Goal: Use online tool/utility: Utilize a website feature to perform a specific function

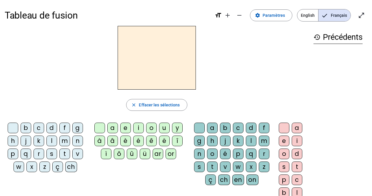
scroll to position [25, 0]
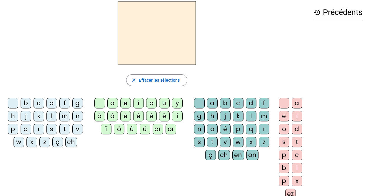
click at [65, 116] on div "m" at bounding box center [64, 116] width 11 height 11
click at [151, 103] on div "o" at bounding box center [151, 103] width 11 height 11
click at [85, 136] on letter-bubble "v" at bounding box center [78, 129] width 13 height 13
click at [63, 115] on div "m" at bounding box center [64, 116] width 11 height 11
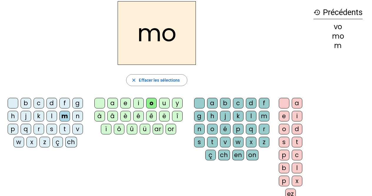
click at [64, 128] on div "t" at bounding box center [64, 128] width 11 height 11
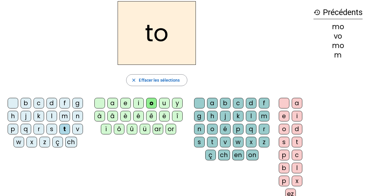
click at [64, 129] on div "t" at bounding box center [64, 128] width 11 height 11
click at [164, 106] on div "u" at bounding box center [164, 103] width 11 height 11
click at [63, 118] on div "m" at bounding box center [64, 116] width 11 height 11
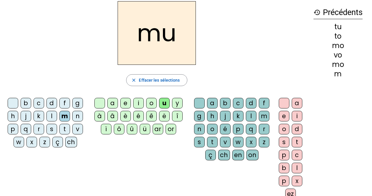
click at [141, 105] on div "i" at bounding box center [138, 103] width 11 height 11
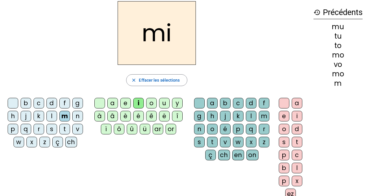
click at [212, 104] on div "a" at bounding box center [212, 103] width 11 height 11
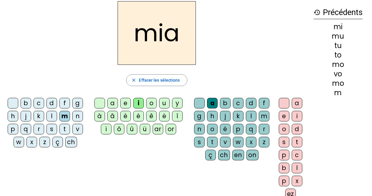
click at [281, 104] on div at bounding box center [284, 103] width 11 height 11
click at [283, 103] on div at bounding box center [284, 103] width 11 height 11
click at [151, 81] on span "Effacer les sélections" at bounding box center [159, 79] width 41 height 7
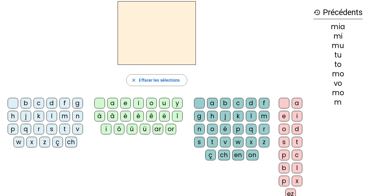
click at [62, 128] on div "t" at bounding box center [64, 128] width 11 height 11
click at [212, 103] on div "a" at bounding box center [212, 103] width 11 height 11
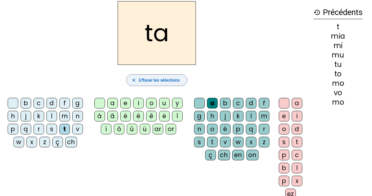
click at [147, 81] on span "Effacer les sélections" at bounding box center [159, 79] width 41 height 7
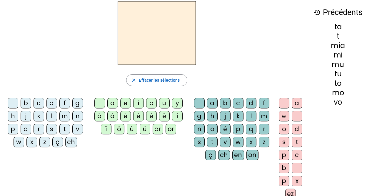
click at [26, 103] on div "b" at bounding box center [26, 103] width 11 height 11
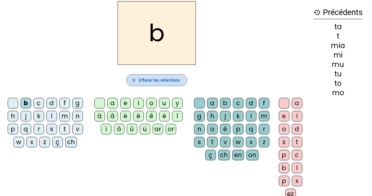
click at [144, 80] on span "Effacer les sélections" at bounding box center [159, 79] width 41 height 7
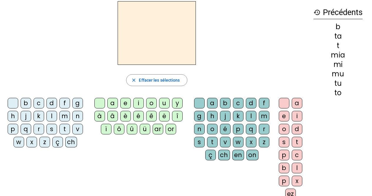
click at [26, 103] on div "b" at bounding box center [26, 103] width 11 height 11
click at [151, 102] on div "o" at bounding box center [151, 103] width 11 height 11
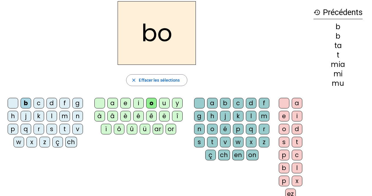
click at [253, 116] on div "l" at bounding box center [251, 116] width 11 height 11
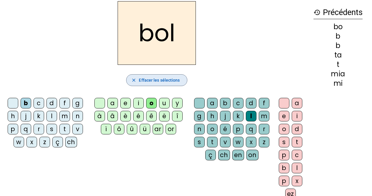
click at [166, 77] on span "Effacer les sélections" at bounding box center [159, 79] width 41 height 7
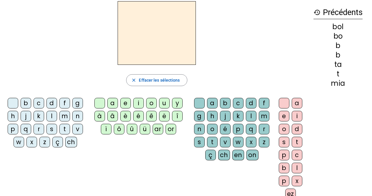
click at [26, 117] on div "j" at bounding box center [26, 116] width 11 height 11
click at [124, 104] on div "e" at bounding box center [125, 103] width 11 height 11
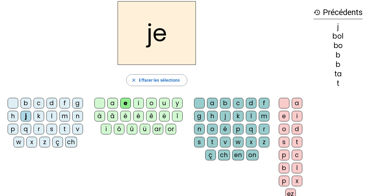
click at [39, 103] on div "c" at bounding box center [39, 103] width 11 height 11
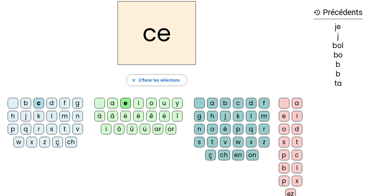
click at [52, 128] on div "s" at bounding box center [51, 128] width 11 height 11
click at [13, 114] on div "h" at bounding box center [13, 116] width 11 height 11
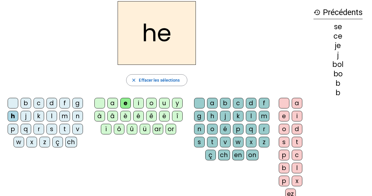
click at [53, 129] on div "s" at bounding box center [51, 128] width 11 height 11
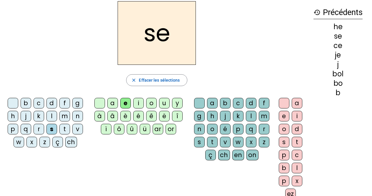
click at [41, 101] on div "c" at bounding box center [39, 103] width 11 height 11
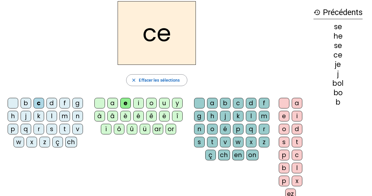
click at [72, 143] on div "ch" at bounding box center [71, 141] width 12 height 11
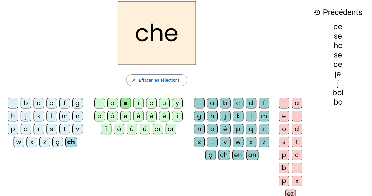
click at [225, 142] on div "v" at bounding box center [225, 141] width 11 height 11
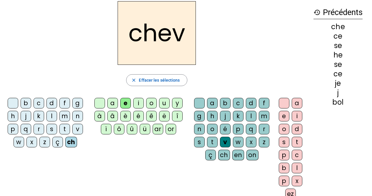
click at [297, 104] on div "a" at bounding box center [297, 103] width 11 height 11
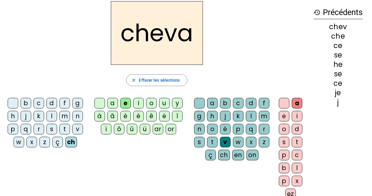
click at [296, 168] on div "l" at bounding box center [297, 167] width 11 height 11
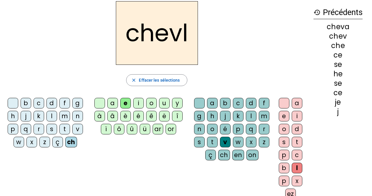
click at [213, 103] on div "a" at bounding box center [212, 103] width 11 height 11
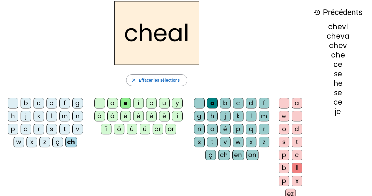
click at [225, 142] on div "v" at bounding box center [225, 141] width 11 height 11
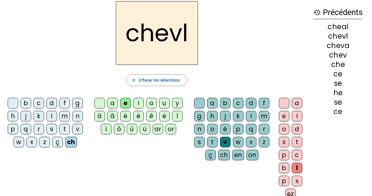
click at [212, 102] on div "a" at bounding box center [212, 103] width 11 height 11
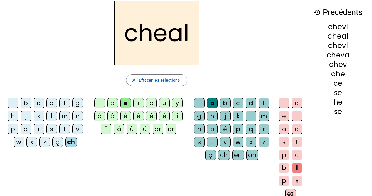
click at [226, 141] on div "v" at bounding box center [225, 141] width 11 height 11
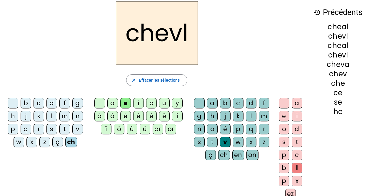
click at [296, 104] on div "a" at bounding box center [297, 103] width 11 height 11
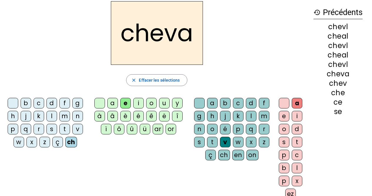
click at [298, 168] on div "l" at bounding box center [297, 167] width 11 height 11
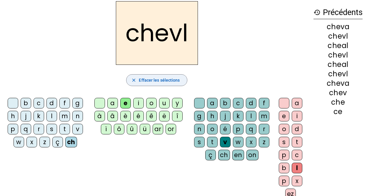
click at [175, 78] on span "Effacer les sélections" at bounding box center [159, 79] width 41 height 7
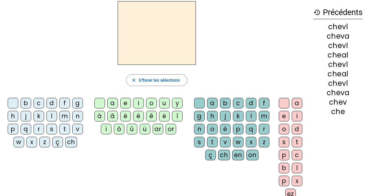
click at [77, 129] on div "v" at bounding box center [77, 128] width 11 height 11
click at [151, 101] on div "o" at bounding box center [151, 103] width 11 height 11
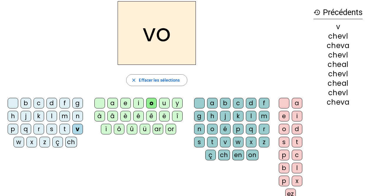
click at [210, 141] on div "t" at bounding box center [212, 141] width 11 height 11
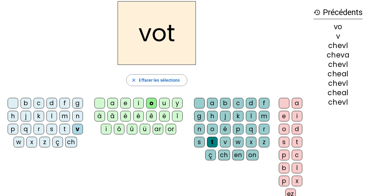
click at [283, 116] on div "e" at bounding box center [284, 116] width 11 height 11
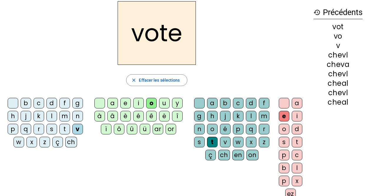
click at [79, 119] on div "n" at bounding box center [77, 116] width 11 height 11
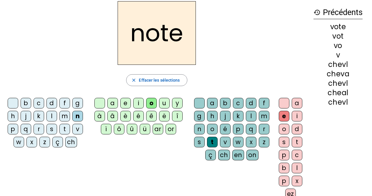
click at [59, 143] on div "ç" at bounding box center [57, 141] width 11 height 11
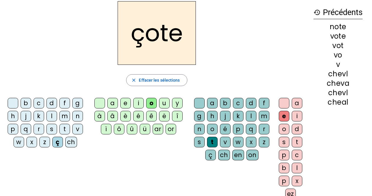
click at [71, 142] on div "ch" at bounding box center [71, 141] width 12 height 11
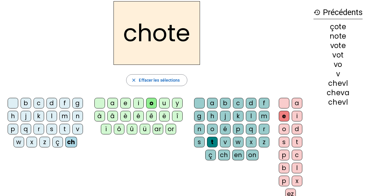
click at [249, 171] on div "b c d f g h j k l m n p q r s t v w x z ç ch a e i o u y à â è é ê ë î ï ô û ü …" at bounding box center [157, 149] width 304 height 108
click at [264, 115] on div "m" at bounding box center [264, 116] width 11 height 11
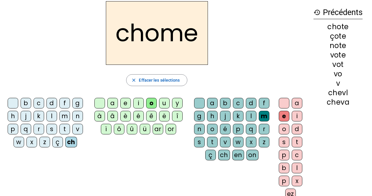
click at [176, 79] on span "Effacer les sélections" at bounding box center [159, 79] width 41 height 7
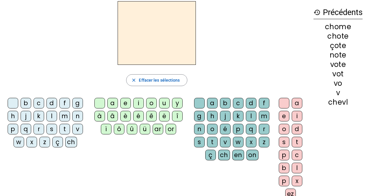
click at [64, 116] on div "m" at bounding box center [64, 116] width 11 height 11
click at [151, 104] on div "o" at bounding box center [151, 103] width 11 height 11
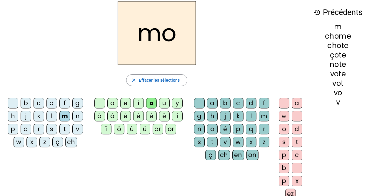
click at [261, 131] on div "r" at bounding box center [264, 128] width 11 height 11
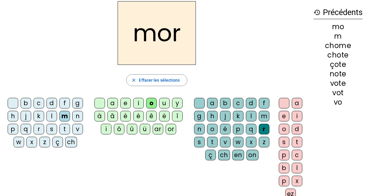
click at [296, 142] on div "t" at bounding box center [297, 141] width 11 height 11
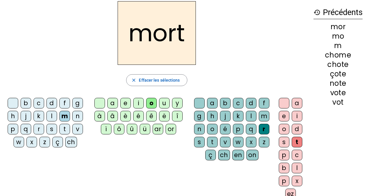
click at [283, 114] on div "e" at bounding box center [284, 116] width 11 height 11
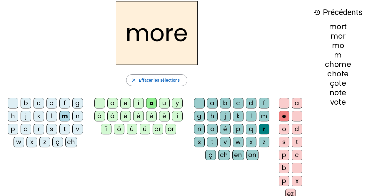
click at [298, 141] on div "t" at bounding box center [297, 141] width 11 height 11
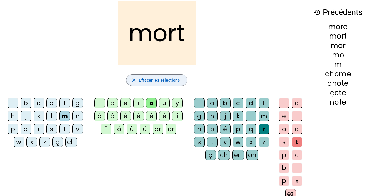
click at [177, 76] on span "button" at bounding box center [156, 80] width 60 height 14
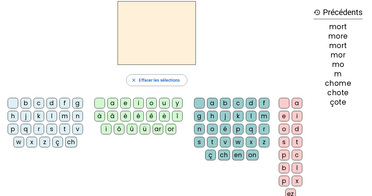
click at [41, 105] on div "c" at bounding box center [39, 103] width 11 height 11
click at [68, 147] on div "ch" at bounding box center [71, 141] width 12 height 11
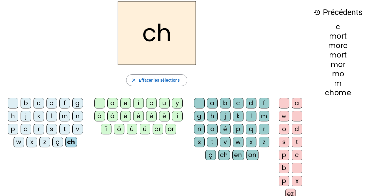
click at [111, 102] on div "a" at bounding box center [112, 103] width 11 height 11
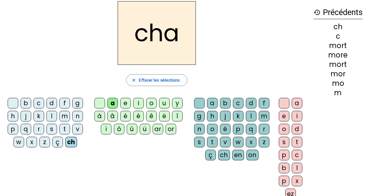
click at [211, 143] on div "t" at bounding box center [212, 141] width 11 height 11
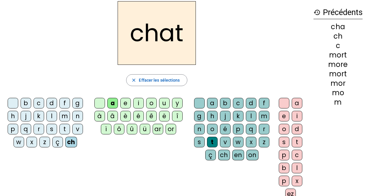
click at [281, 115] on div "e" at bounding box center [284, 116] width 11 height 11
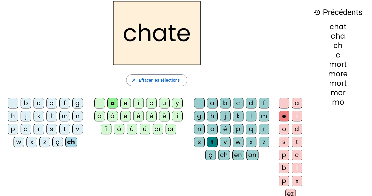
click at [150, 102] on div "o" at bounding box center [151, 103] width 11 height 11
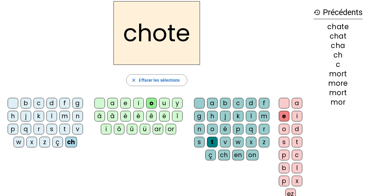
click at [198, 103] on div at bounding box center [199, 103] width 11 height 11
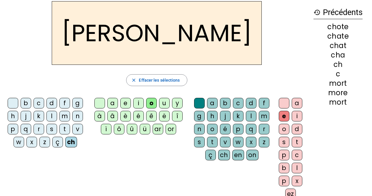
click at [200, 103] on div at bounding box center [199, 103] width 11 height 11
click at [326, 178] on div "history Précédents chote chate chat cha ch c mort more mort" at bounding box center [338, 97] width 59 height 193
click at [283, 103] on div at bounding box center [284, 103] width 11 height 11
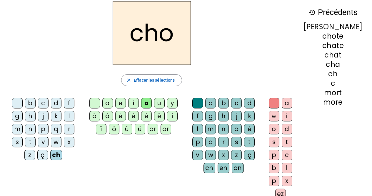
click at [62, 149] on div "ch" at bounding box center [56, 154] width 12 height 11
click at [113, 104] on div "a" at bounding box center [107, 103] width 11 height 11
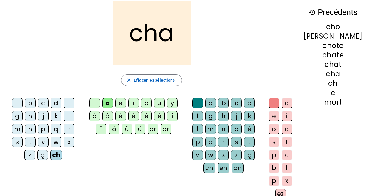
click at [139, 102] on div "i" at bounding box center [133, 103] width 11 height 11
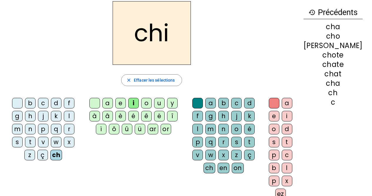
click at [113, 104] on div "a" at bounding box center [107, 103] width 11 height 11
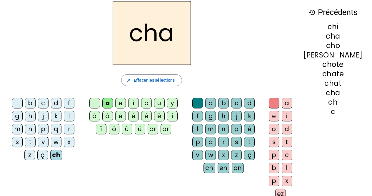
click at [292, 116] on div "i" at bounding box center [287, 116] width 11 height 11
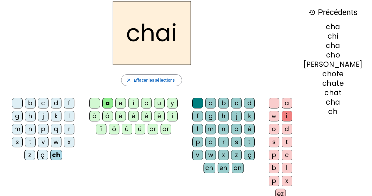
click at [62, 149] on div "ch" at bounding box center [56, 154] width 12 height 11
click at [139, 102] on div "i" at bounding box center [133, 103] width 11 height 11
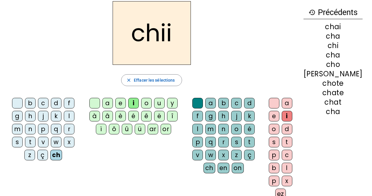
click at [279, 114] on div "e" at bounding box center [274, 116] width 11 height 11
